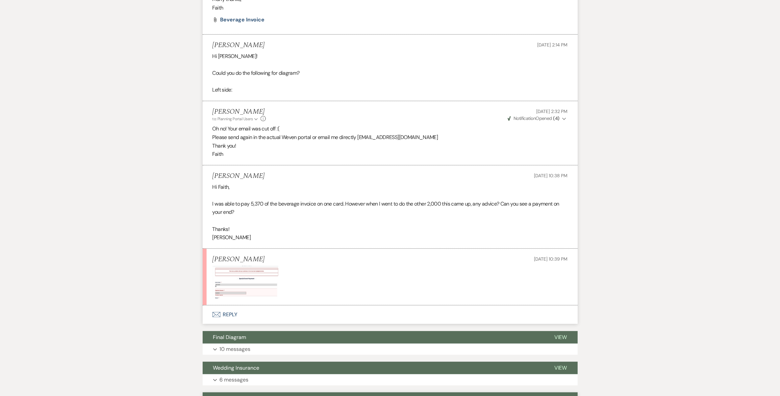
scroll to position [3487, 0]
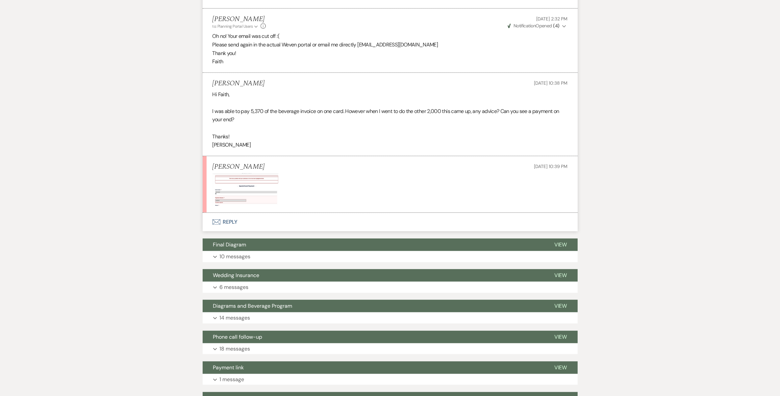
click at [230, 198] on img at bounding box center [246, 189] width 66 height 33
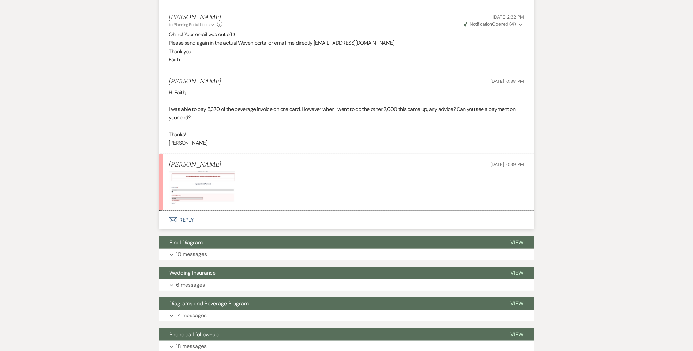
scroll to position [3489, 0]
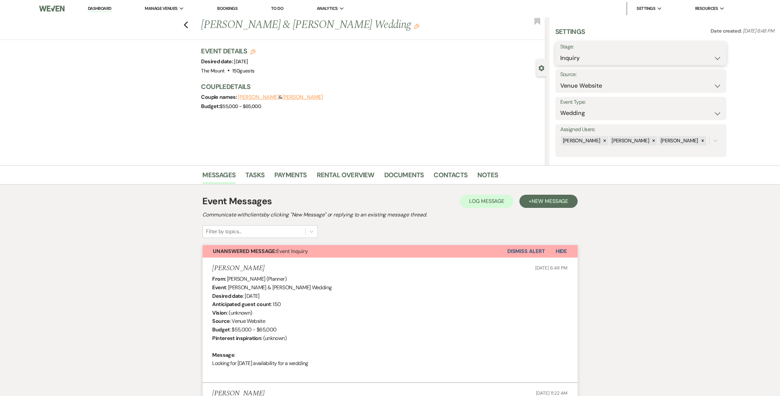
click at [608, 54] on select "Inquiry Follow Up Tour Requested Tour Confirmed Toured Proposal Sent Booked Lost" at bounding box center [640, 58] width 161 height 13
select select "2"
click at [560, 52] on select "Inquiry Follow Up Tour Requested Tour Confirmed Toured Proposal Sent Booked Lost" at bounding box center [640, 58] width 161 height 13
click at [695, 55] on button "Save" at bounding box center [707, 53] width 37 height 13
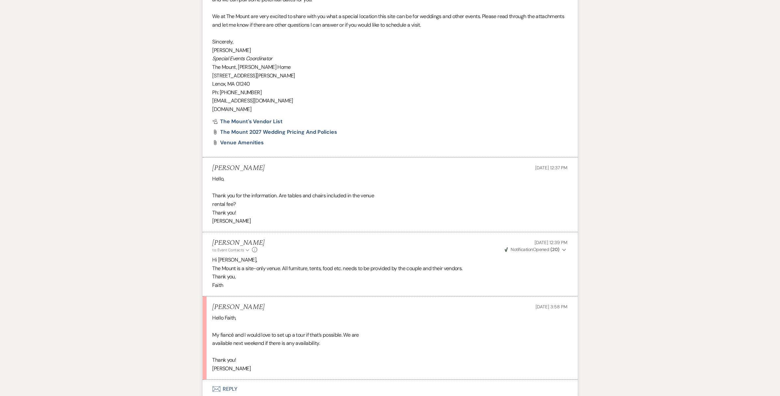
scroll to position [712, 0]
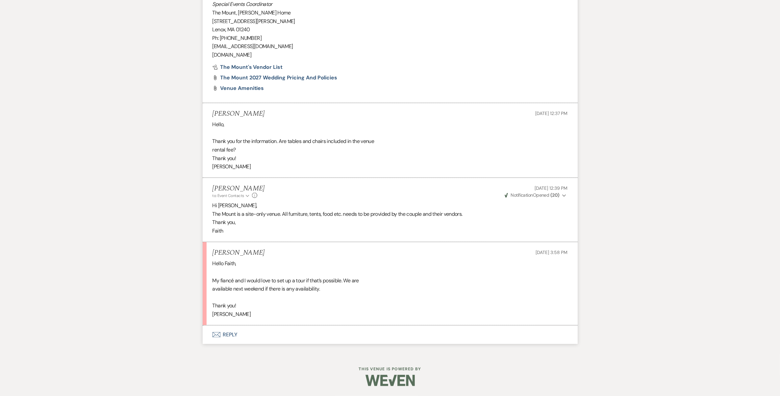
click at [229, 331] on button "Envelope Reply" at bounding box center [390, 334] width 375 height 18
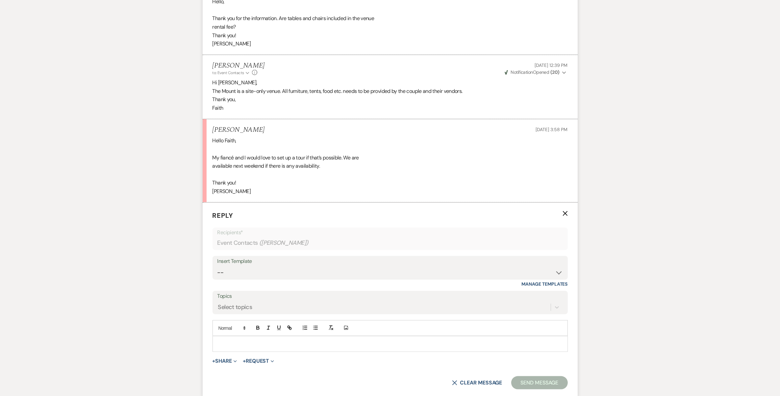
scroll to position [836, 0]
click at [237, 340] on p at bounding box center [390, 342] width 345 height 7
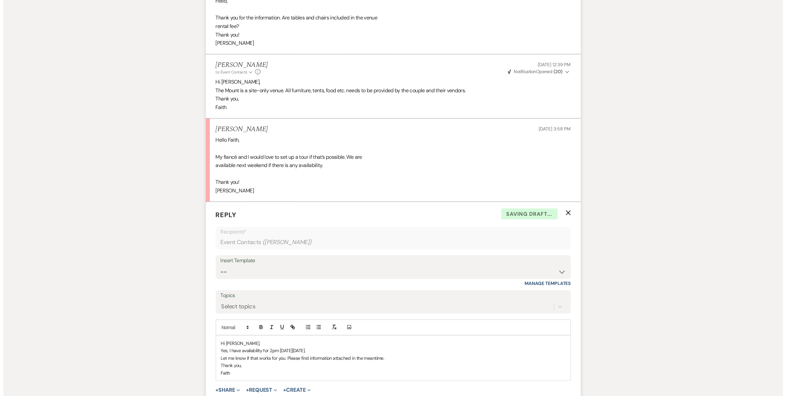
scroll to position [918, 0]
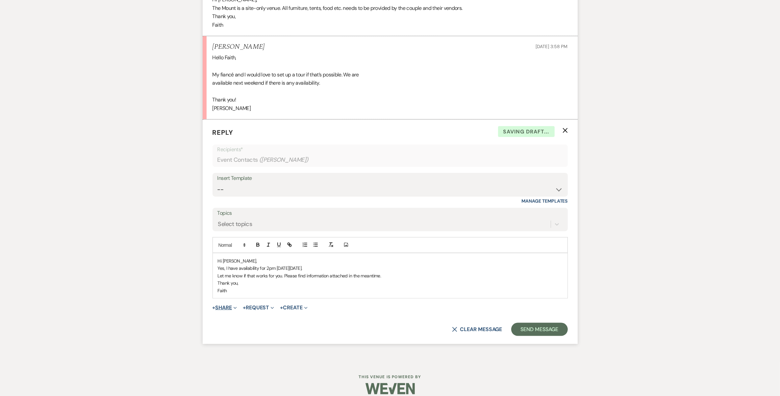
click at [229, 310] on button "+ Share Expand" at bounding box center [225, 307] width 25 height 5
click at [237, 315] on button "Doc Upload Documents" at bounding box center [259, 321] width 92 height 12
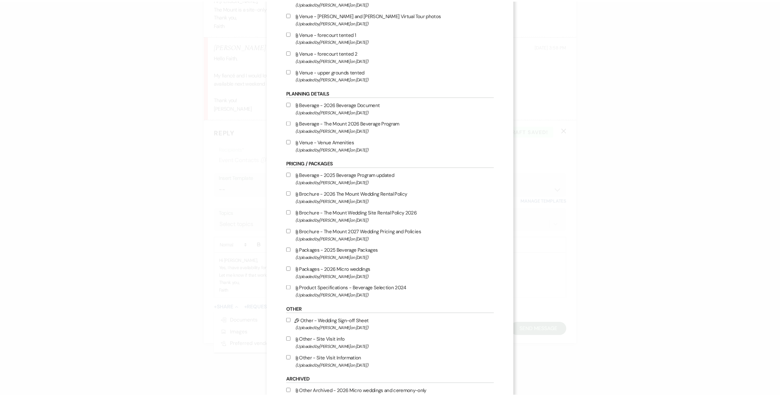
scroll to position [456, 0]
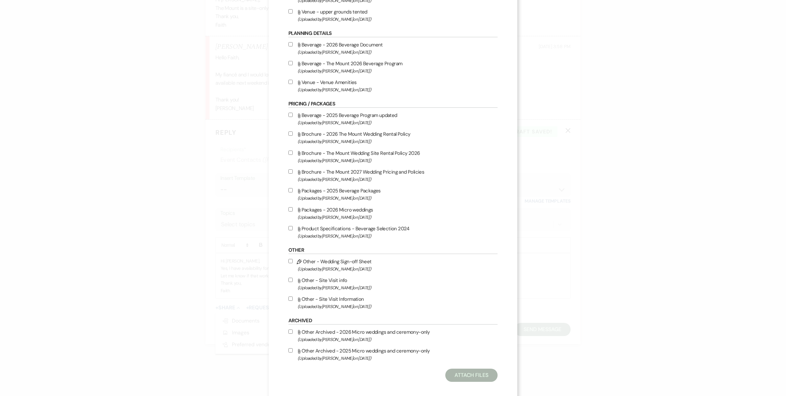
click at [310, 295] on label "Attach File Other - Site Visit Information (Uploaded by [PERSON_NAME] on [DATE]…" at bounding box center [393, 302] width 209 height 15
click at [293, 296] on input "Attach File Other - Site Visit Information (Uploaded by [PERSON_NAME] on [DATE]…" at bounding box center [291, 298] width 4 height 4
checkbox input "true"
click at [473, 369] on button "Attach Files" at bounding box center [472, 374] width 52 height 13
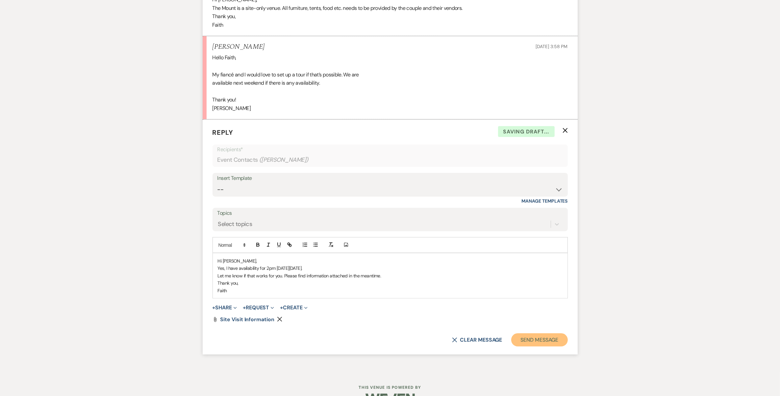
click at [528, 343] on button "Send Message" at bounding box center [539, 339] width 56 height 13
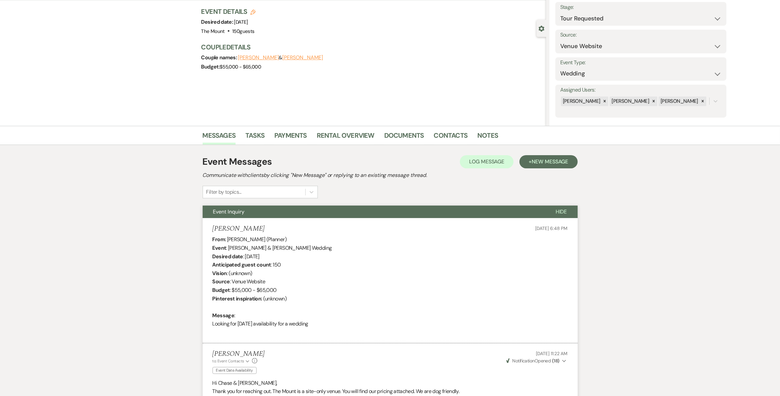
scroll to position [82, 0]
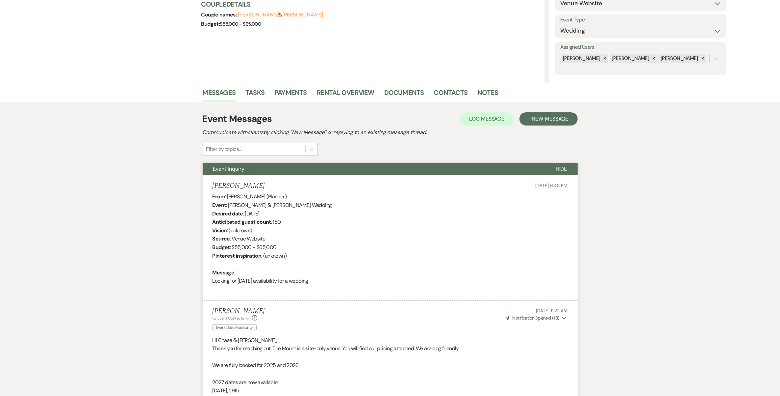
drag, startPoint x: 212, startPoint y: 185, endPoint x: 345, endPoint y: 280, distance: 163.5
click at [345, 280] on li "[PERSON_NAME] [DATE] 6:48 PM From : [PERSON_NAME] (Planner) Event : [PERSON_NAM…" at bounding box center [390, 237] width 375 height 125
copy li "[PERSON_NAME] [DATE] 6:48 PM From : [PERSON_NAME] (Planner) Event : [PERSON_NAM…"
